Goal: Information Seeking & Learning: Learn about a topic

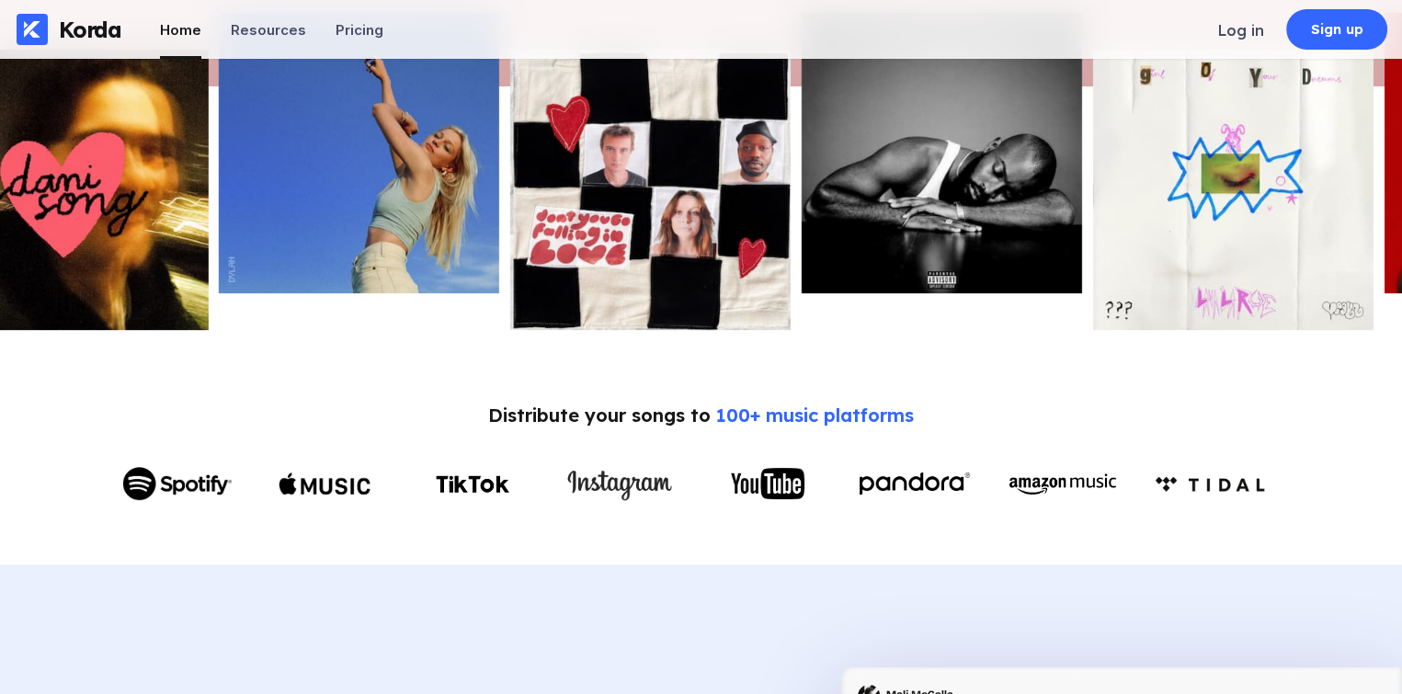
scroll to position [644, 0]
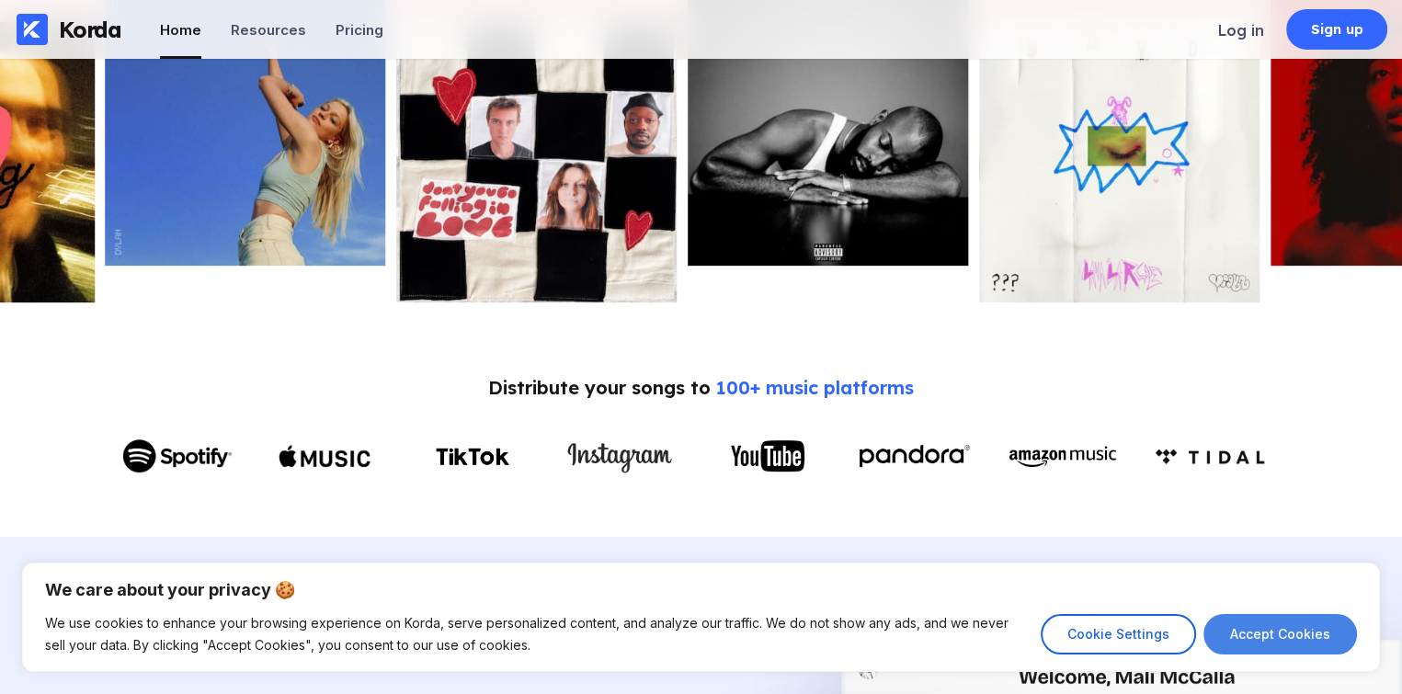
click at [1292, 628] on button "Accept Cookies" at bounding box center [1281, 634] width 154 height 40
checkbox input "true"
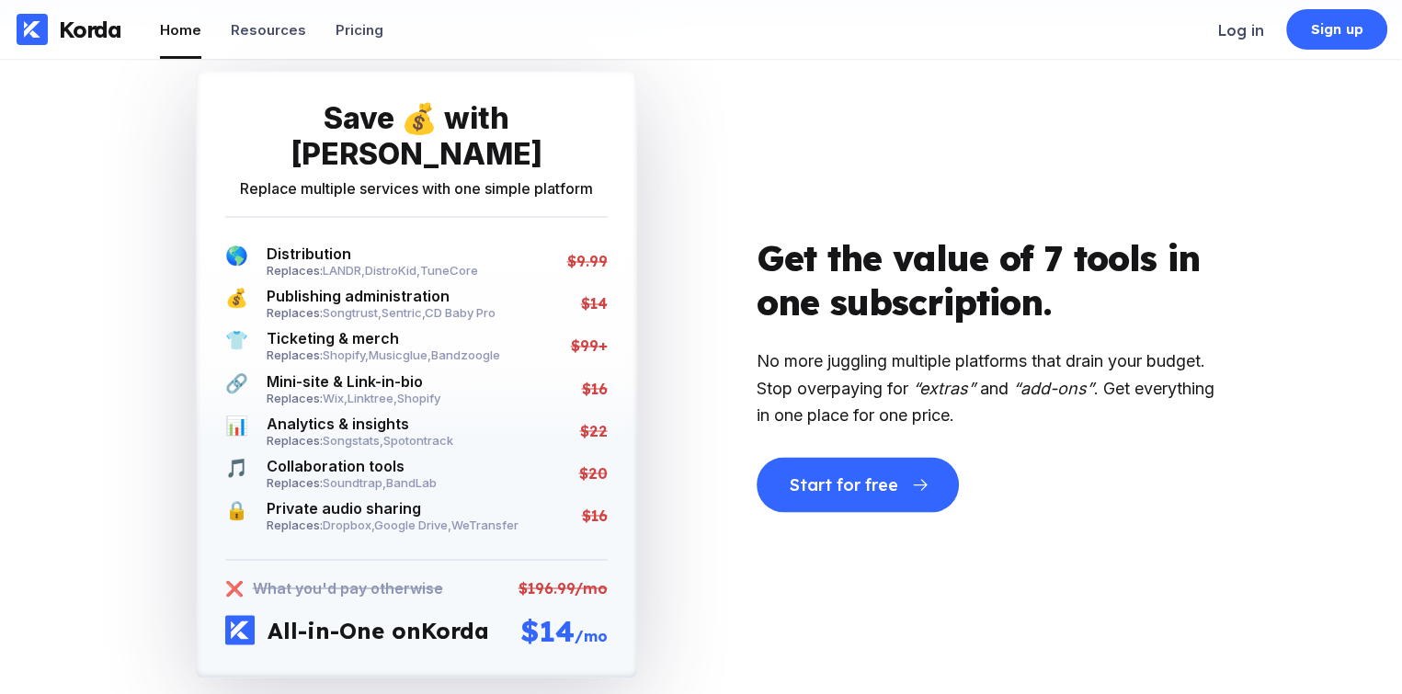
scroll to position [3126, 0]
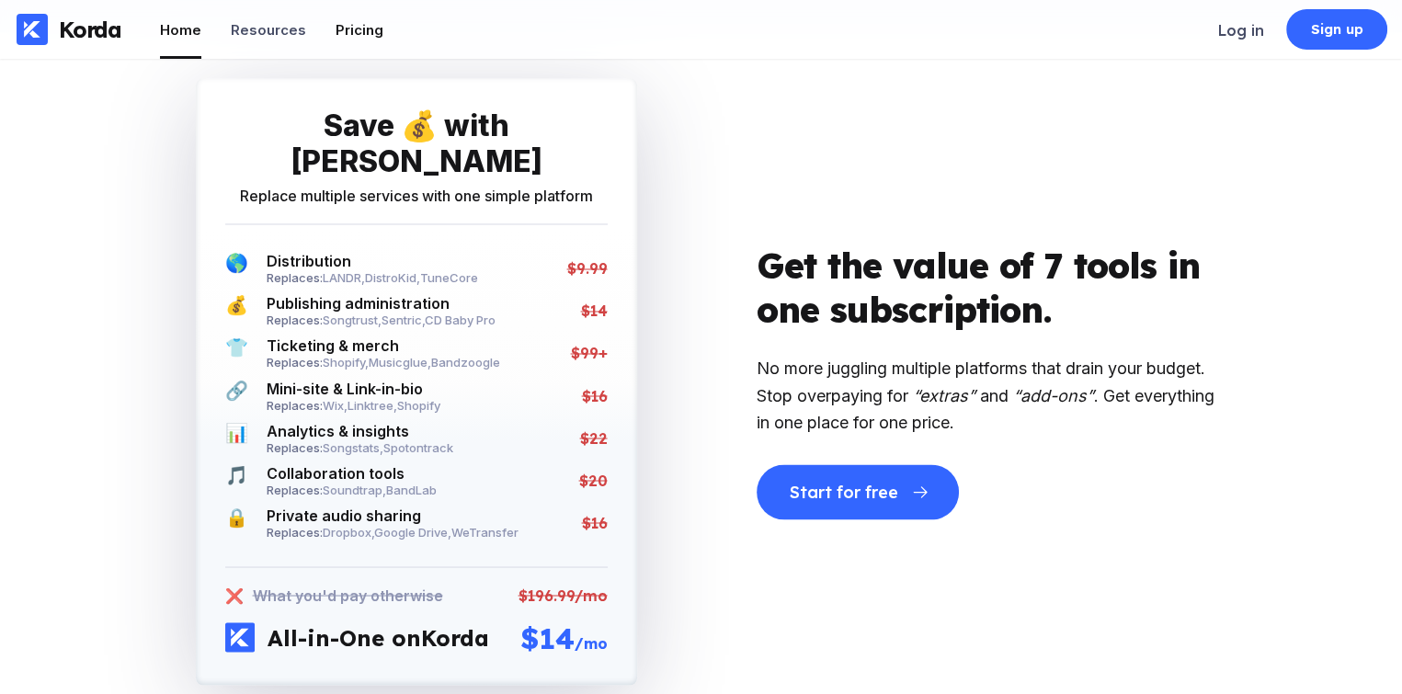
click at [339, 27] on div "Pricing" at bounding box center [360, 29] width 48 height 17
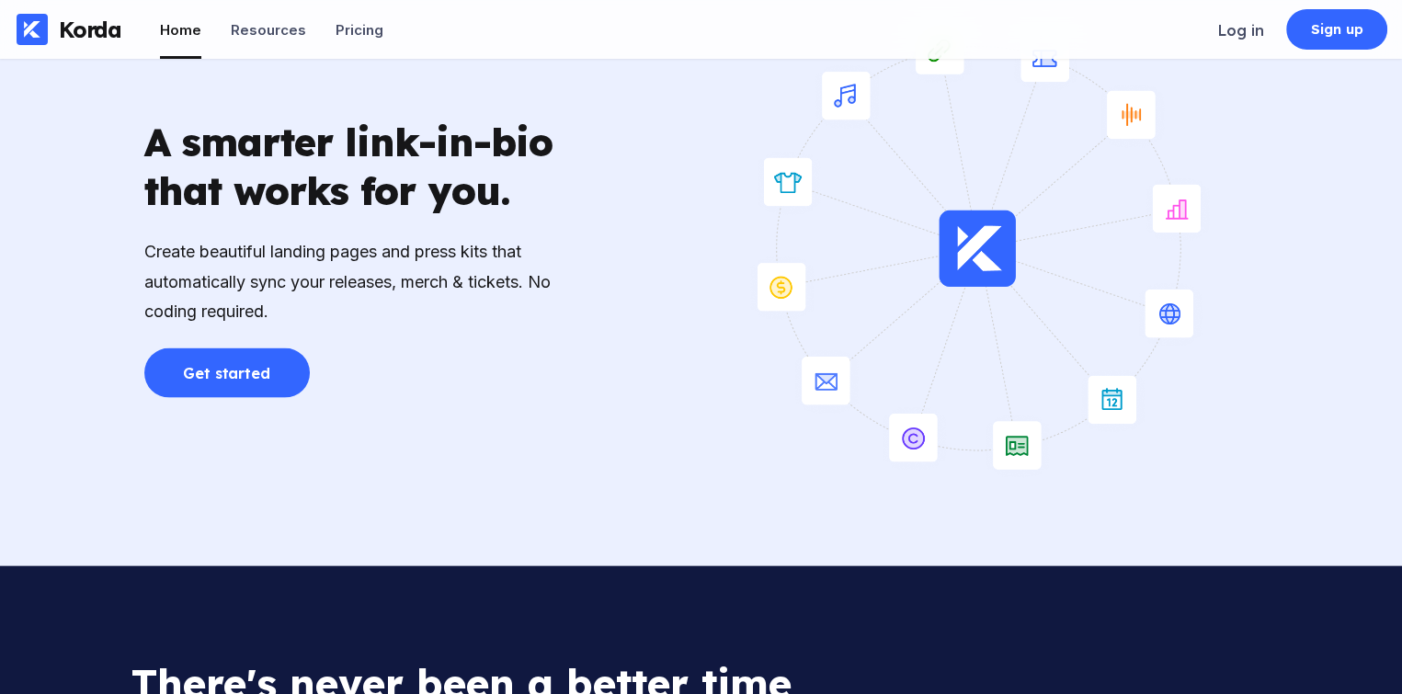
scroll to position [3954, 0]
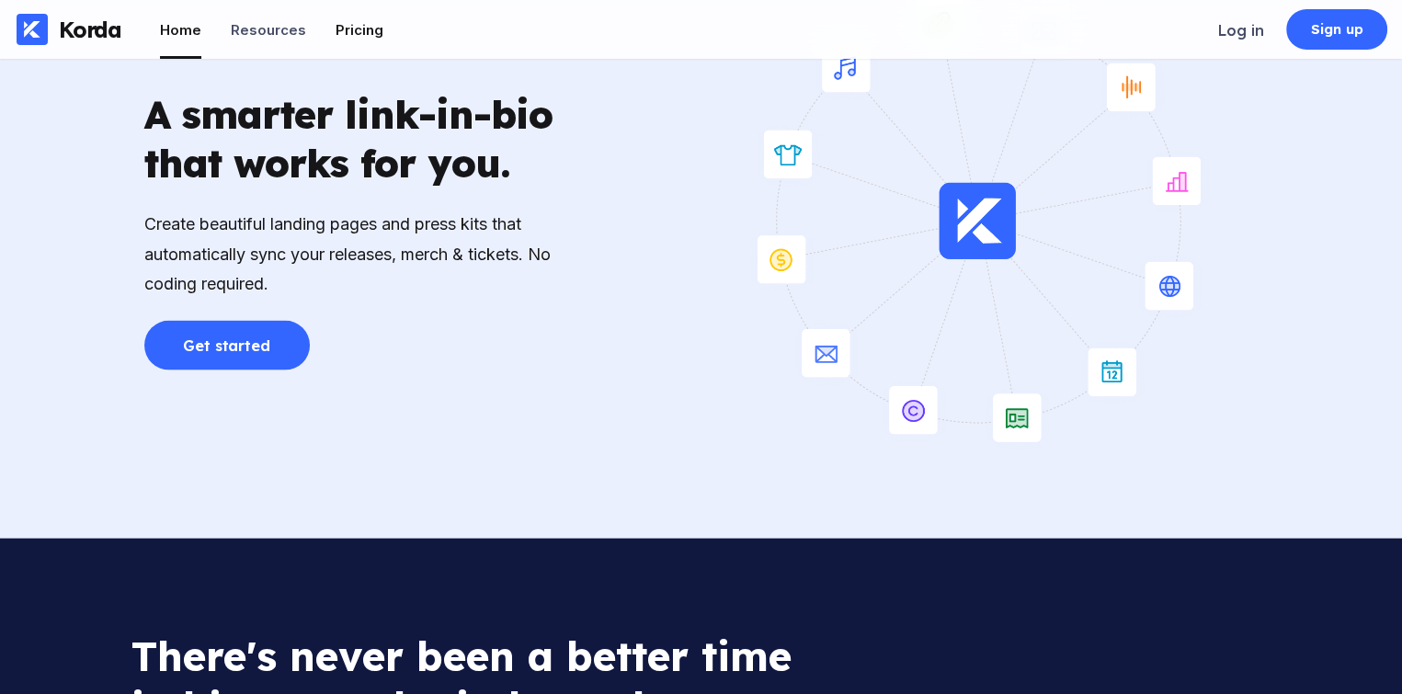
click at [356, 34] on div "Pricing" at bounding box center [360, 29] width 48 height 17
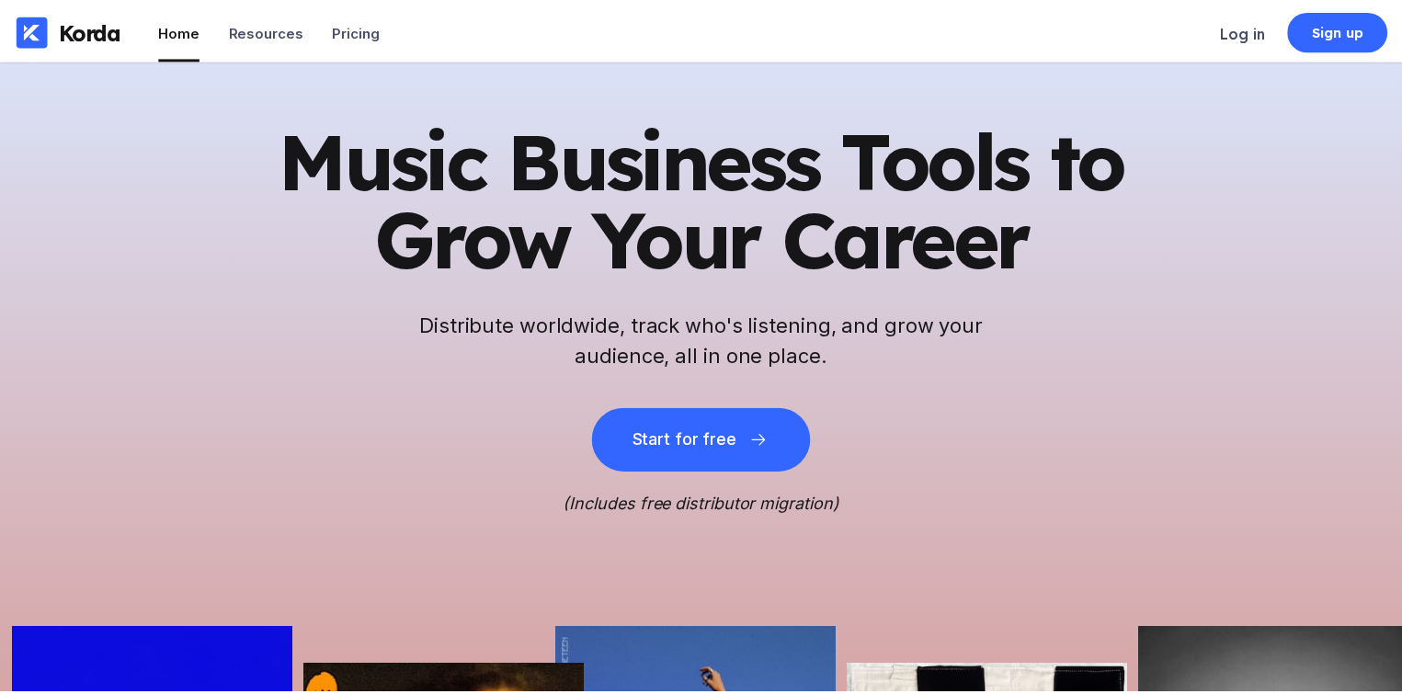
scroll to position [3954, 0]
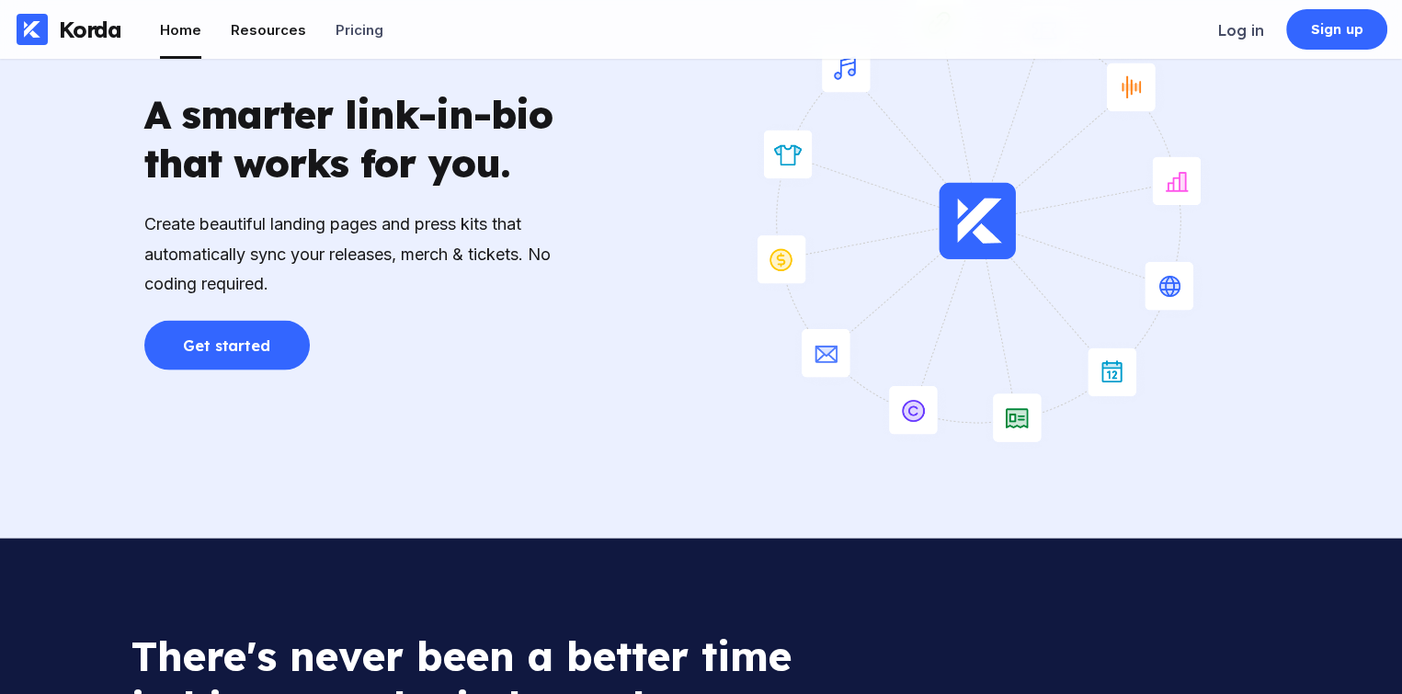
click at [268, 29] on div "Resources" at bounding box center [268, 29] width 75 height 17
